Goal: Find specific page/section: Find specific page/section

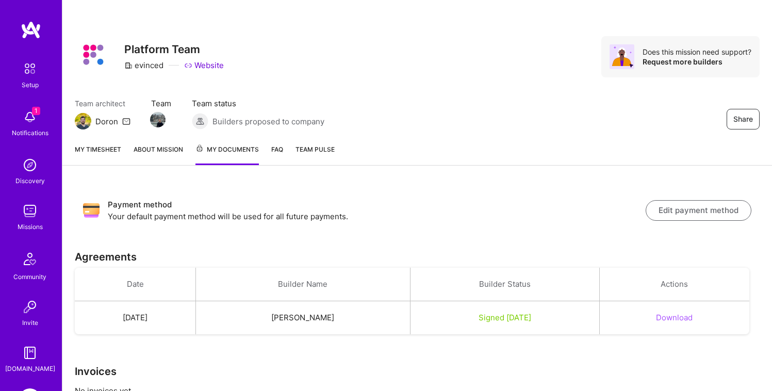
scroll to position [43, 0]
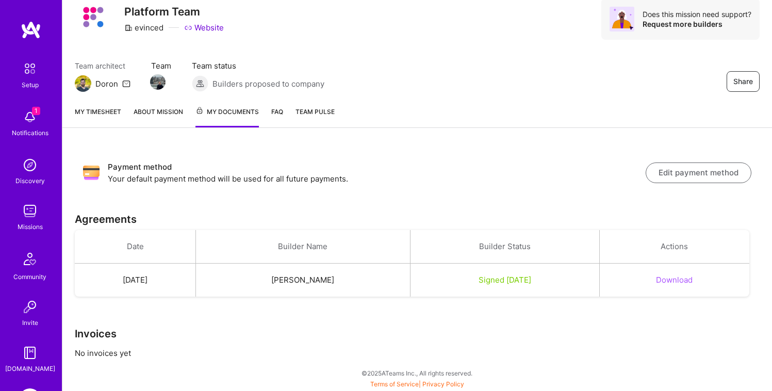
click at [101, 114] on link "My timesheet" at bounding box center [98, 116] width 46 height 21
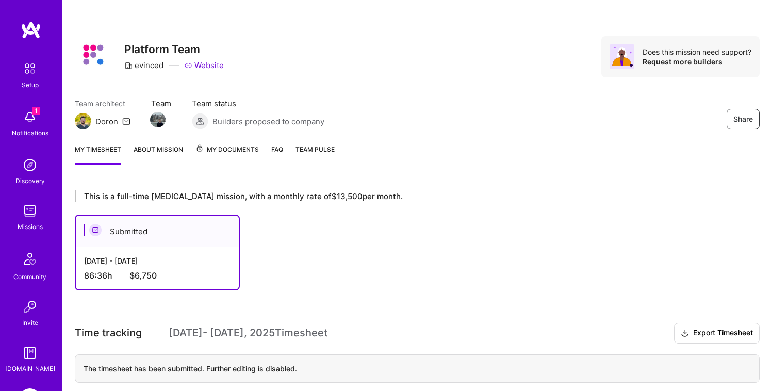
click at [231, 150] on span "My Documents" at bounding box center [227, 149] width 63 height 11
